Goal: Task Accomplishment & Management: Use online tool/utility

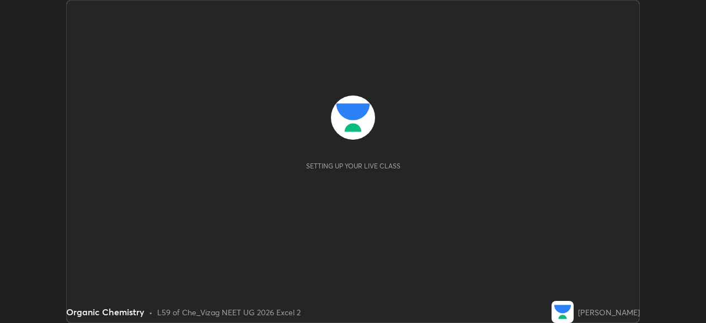
scroll to position [323, 705]
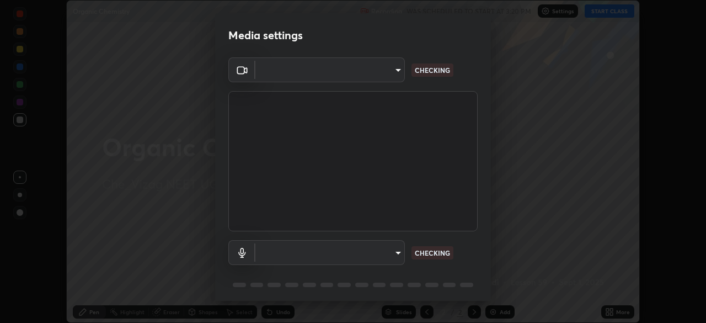
type input "9030359f7c1cf0004fce98ac6cf02813a309f03a5d2a02a0d6cb05d96ece7ecb"
type input "58badc799dd79e5c4291eb963c5bc4db382abaa5d9ef067596152dbe5c7e72c8"
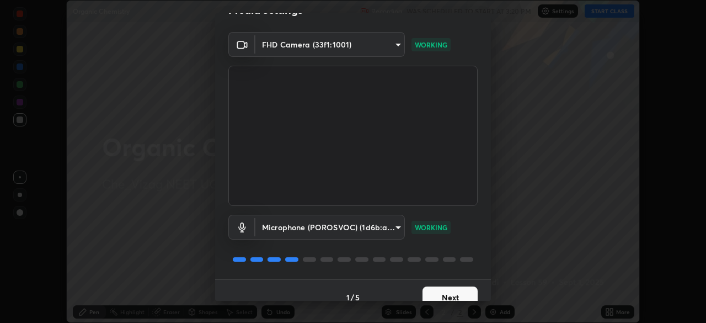
scroll to position [39, 0]
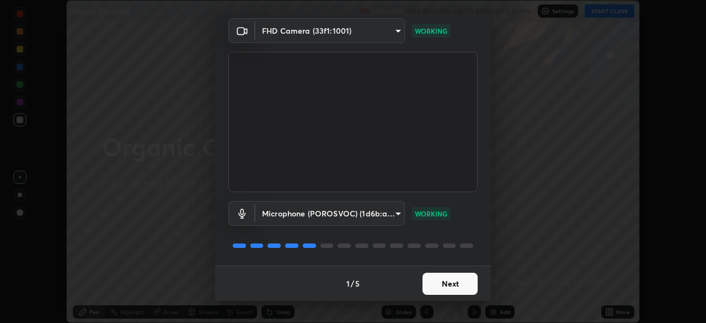
click at [452, 284] on button "Next" at bounding box center [449, 283] width 55 height 22
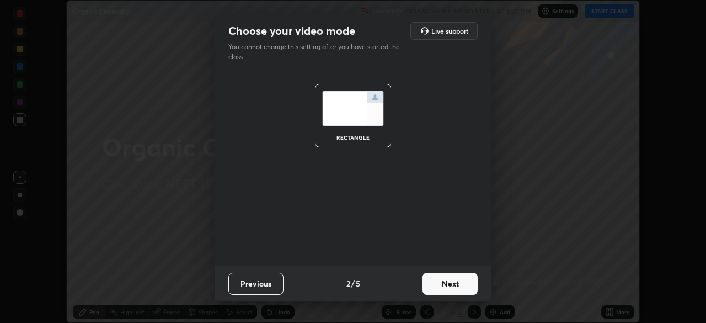
click at [451, 286] on button "Next" at bounding box center [449, 283] width 55 height 22
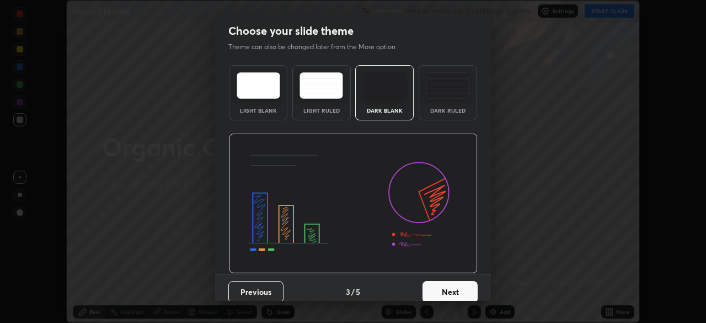
click at [452, 285] on button "Next" at bounding box center [449, 292] width 55 height 22
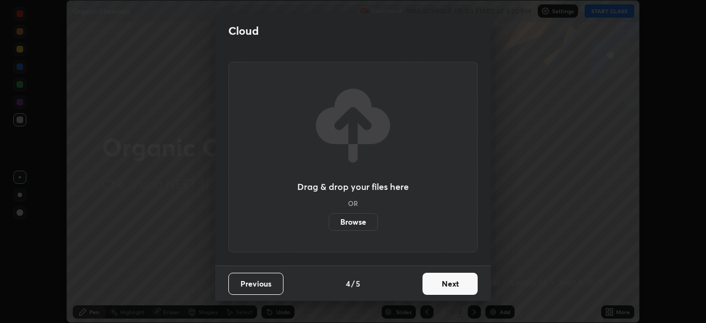
click at [455, 283] on button "Next" at bounding box center [449, 283] width 55 height 22
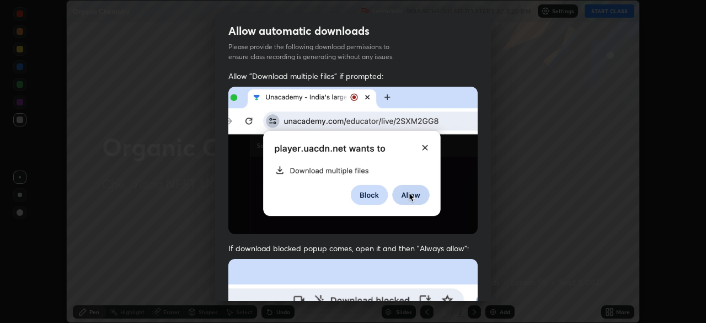
click at [479, 144] on div "Allow "Download multiple files" if prompted: If download blocked popup comes, o…" at bounding box center [353, 303] width 276 height 464
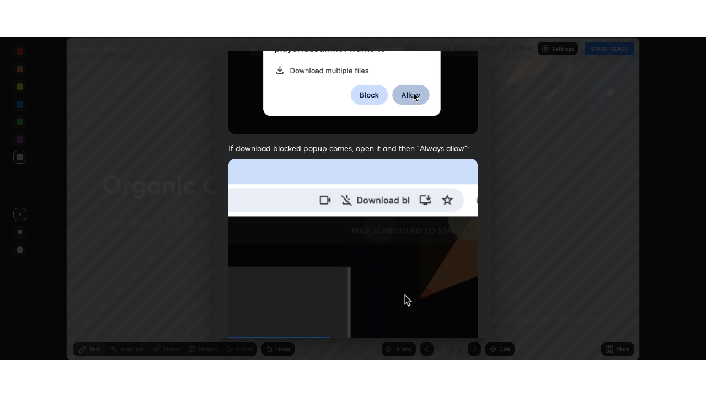
scroll to position [264, 0]
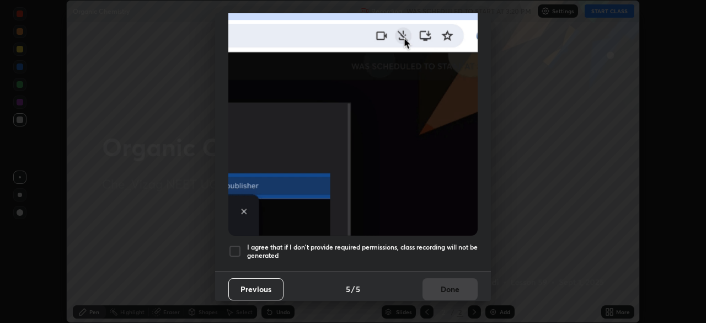
click at [233, 244] on div at bounding box center [234, 250] width 13 height 13
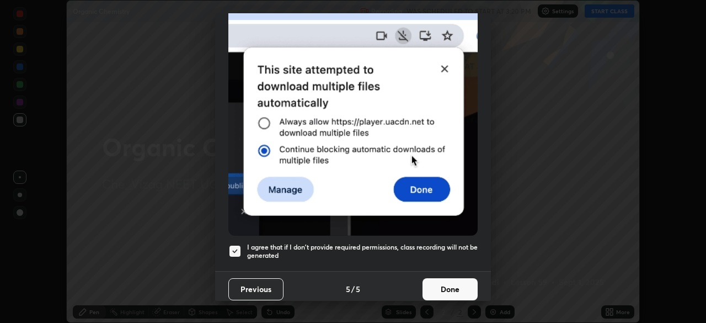
click at [449, 282] on button "Done" at bounding box center [449, 289] width 55 height 22
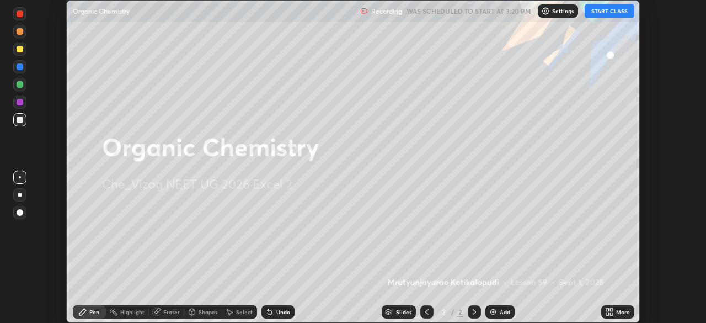
click at [498, 308] on div "Add" at bounding box center [499, 311] width 29 height 13
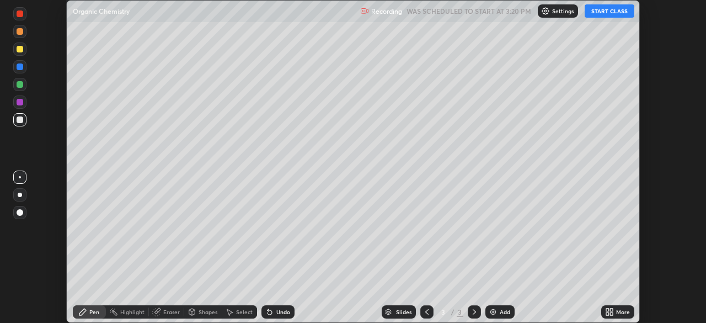
click at [611, 309] on icon at bounding box center [611, 309] width 3 height 3
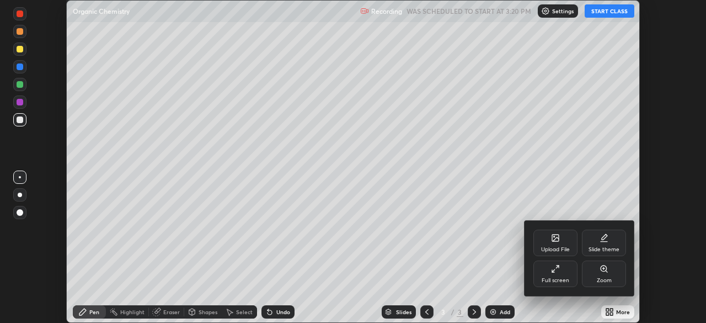
click at [559, 269] on icon at bounding box center [555, 268] width 9 height 9
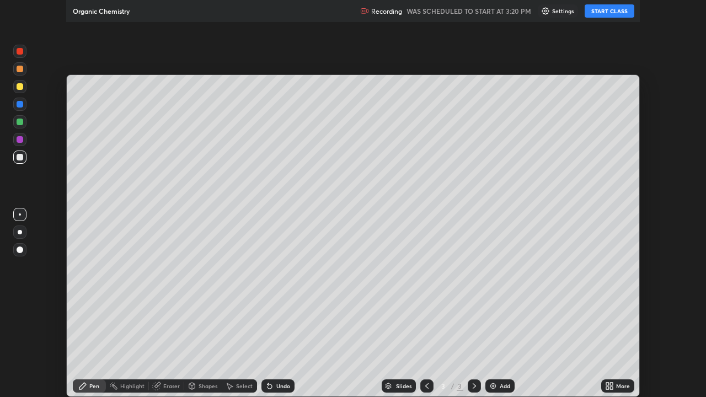
scroll to position [397, 706]
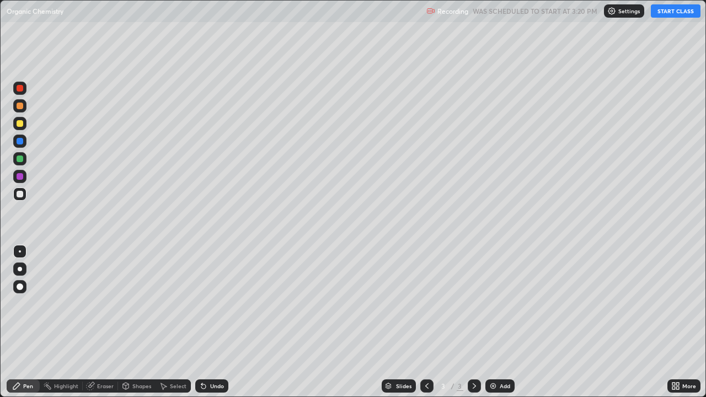
click at [671, 12] on button "START CLASS" at bounding box center [676, 10] width 50 height 13
click at [100, 322] on div "Eraser" at bounding box center [105, 386] width 17 height 6
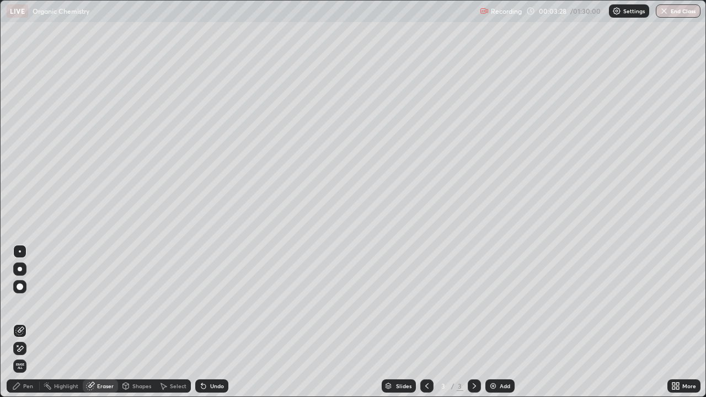
click at [24, 322] on div "Pen" at bounding box center [28, 386] width 10 height 6
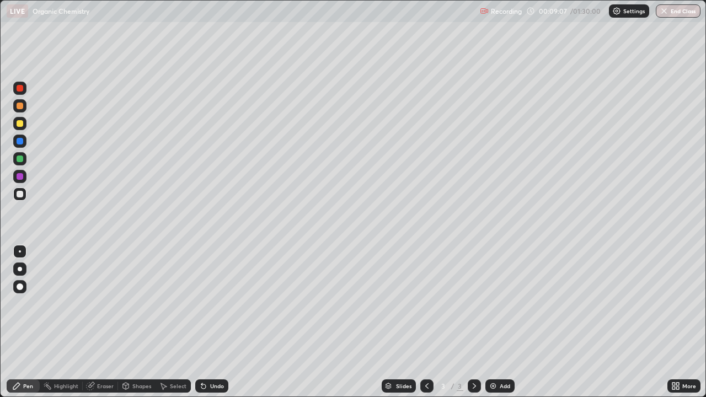
click at [500, 322] on div "Add" at bounding box center [505, 386] width 10 height 6
click at [497, 322] on div "Add" at bounding box center [499, 385] width 29 height 13
click at [504, 322] on div "Add" at bounding box center [505, 386] width 10 height 6
click at [99, 322] on div "Eraser" at bounding box center [105, 386] width 17 height 6
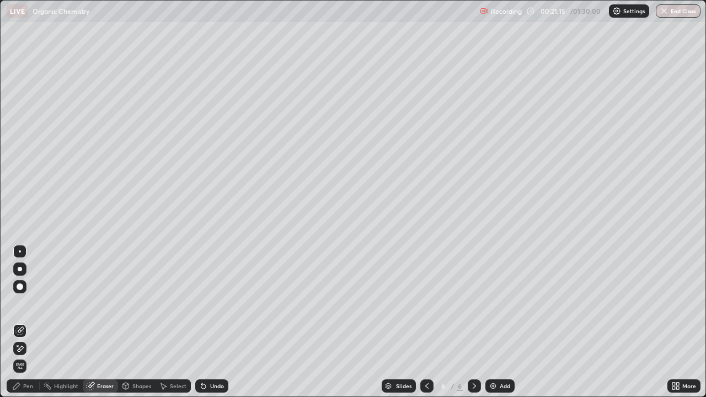
click at [29, 322] on div "Pen" at bounding box center [28, 386] width 10 height 6
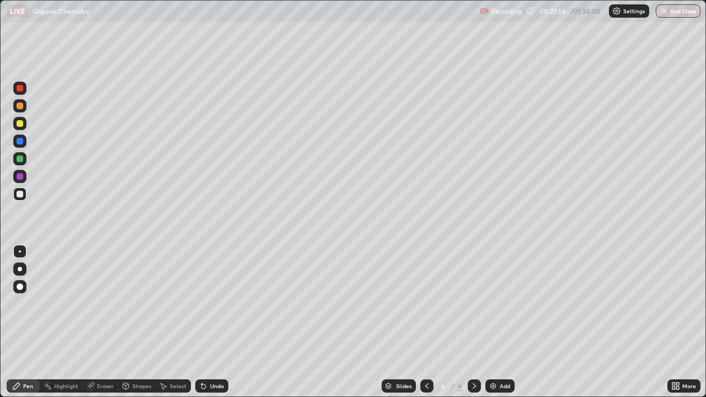
click at [500, 322] on div "Add" at bounding box center [505, 386] width 10 height 6
click at [103, 322] on div "Eraser" at bounding box center [100, 385] width 35 height 13
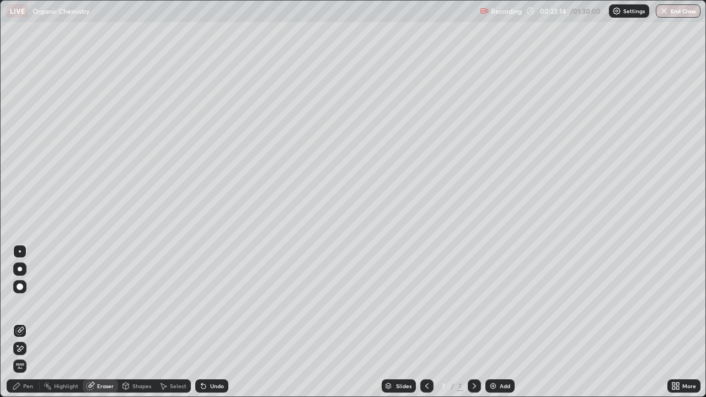
click at [31, 322] on div "Pen" at bounding box center [23, 385] width 33 height 13
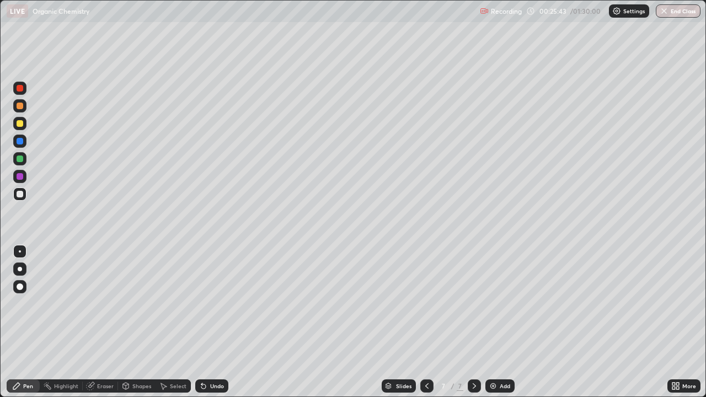
click at [19, 176] on div at bounding box center [20, 176] width 7 height 7
click at [19, 194] on div at bounding box center [20, 194] width 7 height 7
click at [22, 157] on div at bounding box center [20, 159] width 7 height 7
click at [499, 322] on div "Add" at bounding box center [499, 385] width 29 height 13
click at [19, 194] on div at bounding box center [20, 194] width 7 height 7
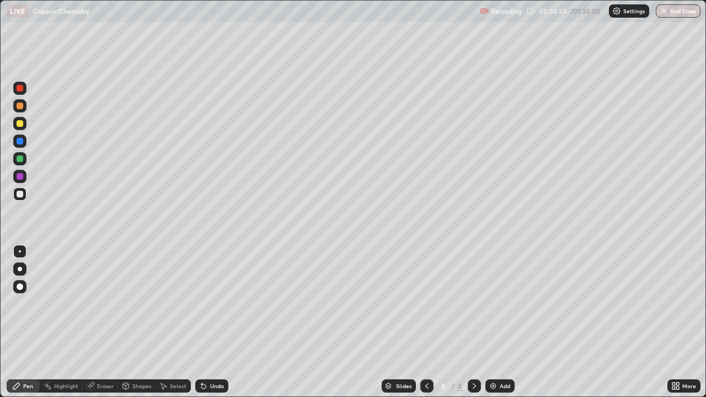
click at [498, 322] on div "Add" at bounding box center [499, 385] width 29 height 13
click at [500, 322] on div "Add" at bounding box center [505, 386] width 10 height 6
click at [502, 322] on div "Add" at bounding box center [505, 386] width 10 height 6
click at [21, 159] on div at bounding box center [20, 159] width 7 height 7
click at [20, 158] on div at bounding box center [20, 159] width 7 height 7
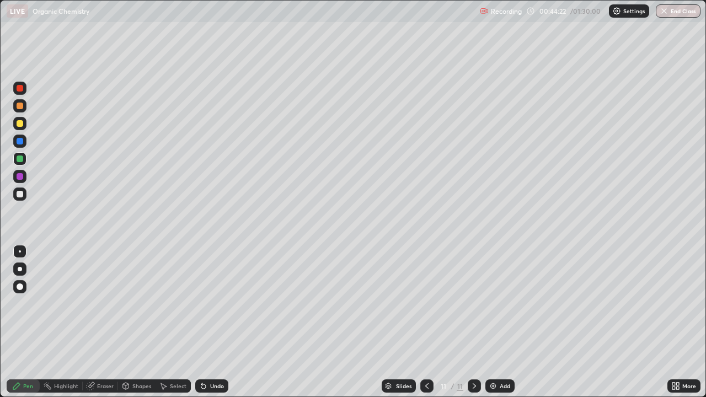
click at [22, 194] on div at bounding box center [20, 194] width 7 height 7
click at [30, 322] on div "Pen" at bounding box center [28, 386] width 10 height 6
click at [124, 322] on icon at bounding box center [126, 385] width 6 height 2
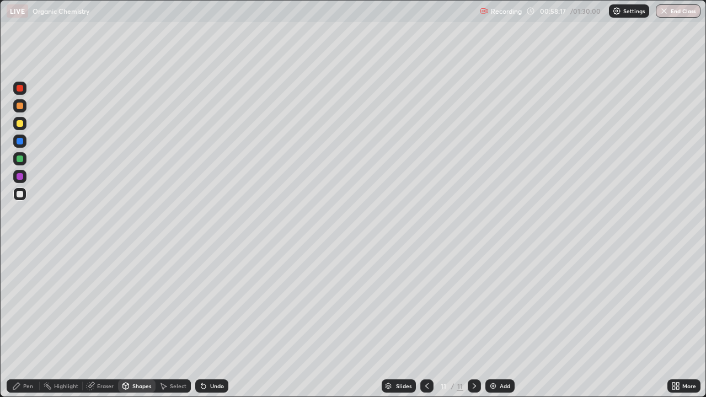
click at [23, 322] on div "Pen" at bounding box center [23, 385] width 33 height 13
click at [102, 322] on div "Eraser" at bounding box center [105, 386] width 17 height 6
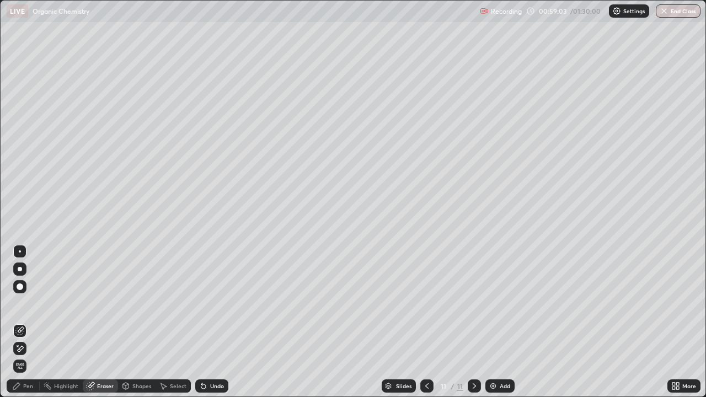
click at [26, 322] on div "Pen" at bounding box center [28, 386] width 10 height 6
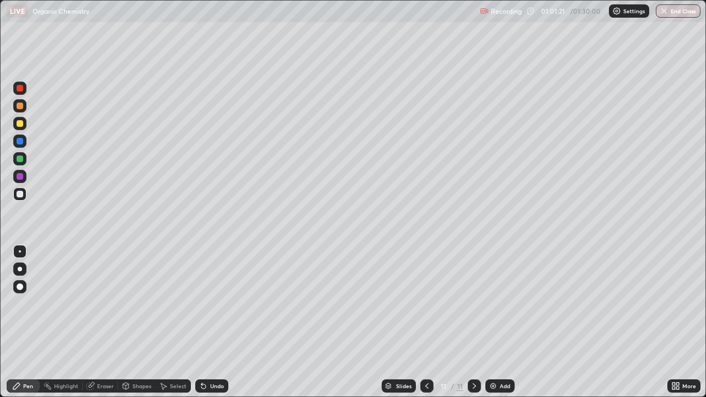
click at [512, 322] on div "Add" at bounding box center [499, 385] width 29 height 13
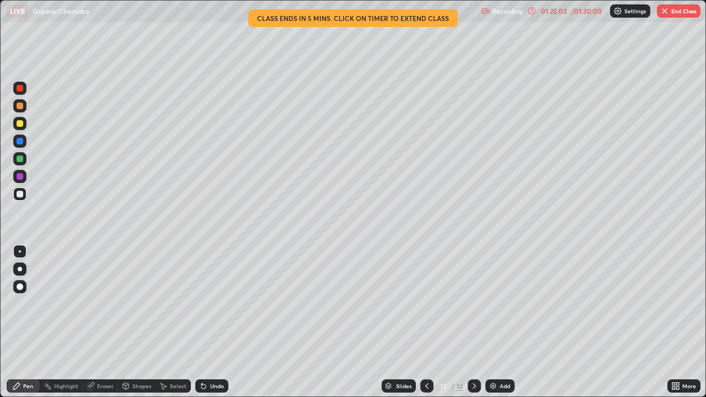
click at [671, 16] on button "End Class" at bounding box center [679, 10] width 44 height 13
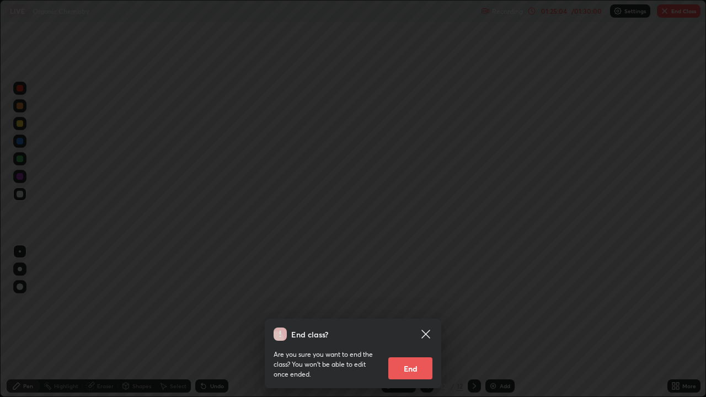
click at [412, 322] on button "End" at bounding box center [410, 368] width 44 height 22
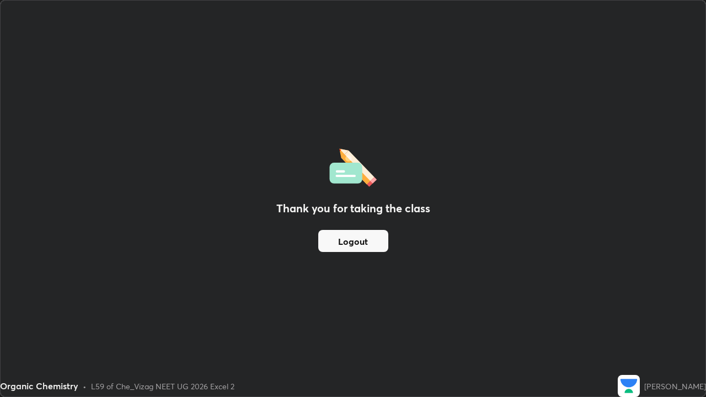
click at [343, 245] on button "Logout" at bounding box center [353, 241] width 70 height 22
